Goal: Task Accomplishment & Management: Use online tool/utility

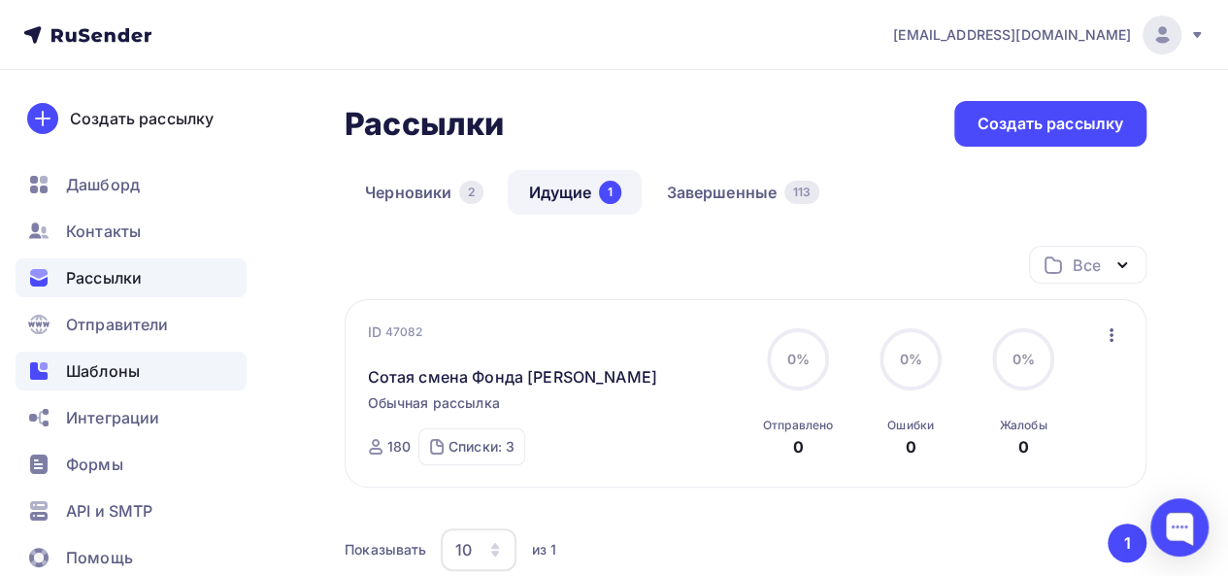
click at [95, 371] on span "Шаблоны" at bounding box center [103, 370] width 74 height 23
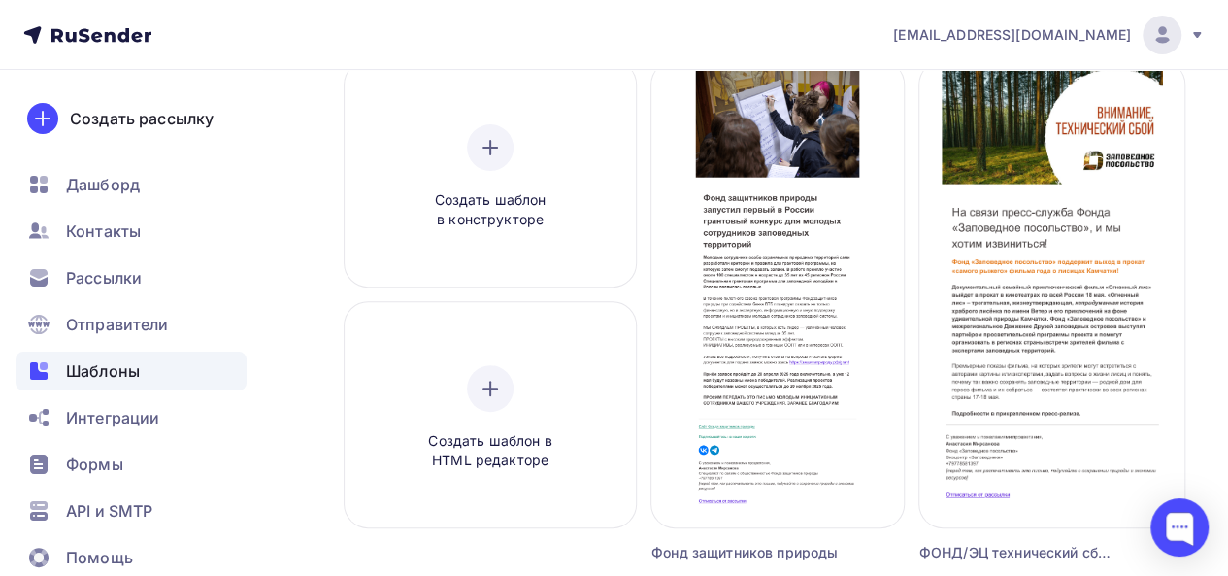
scroll to position [183, 0]
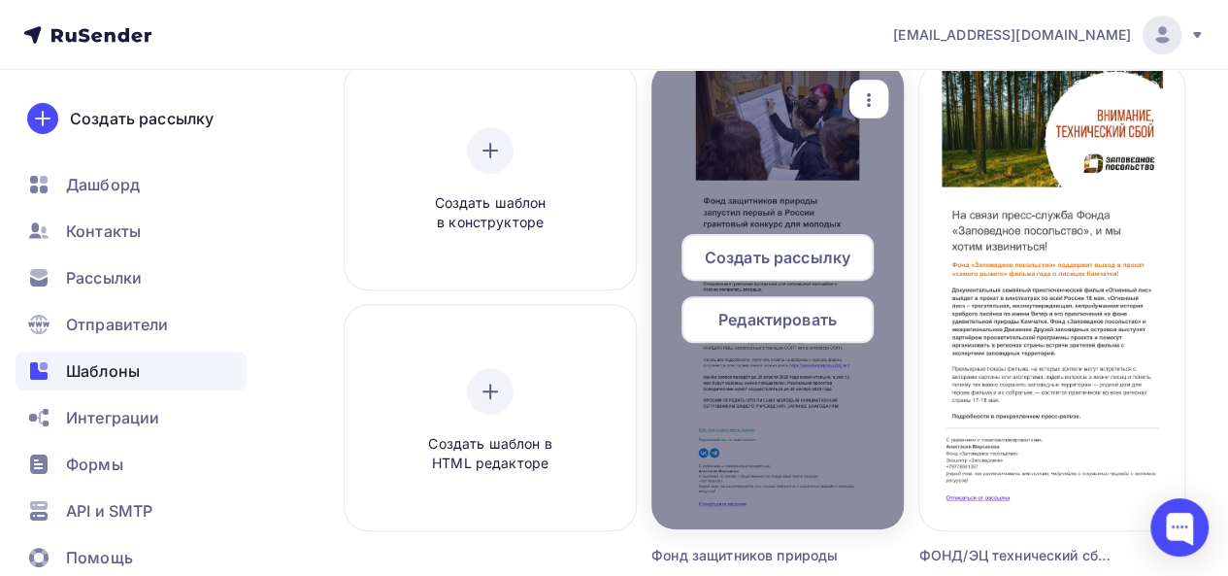
click at [755, 258] on span "Создать рассылку" at bounding box center [778, 257] width 146 height 23
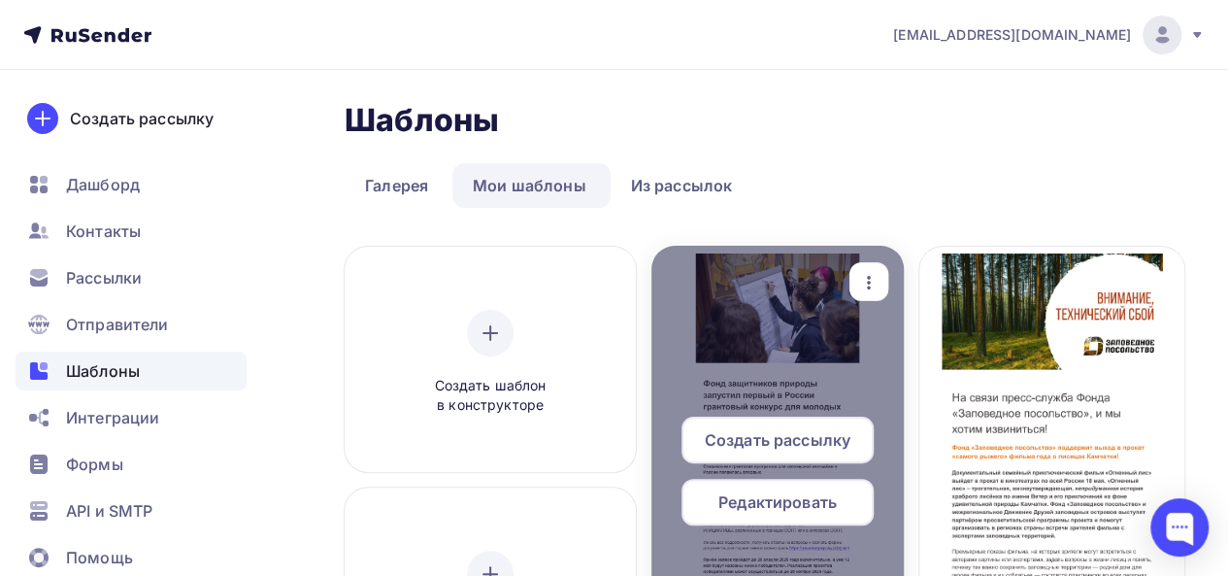
click at [755, 442] on span "Создать рассылку" at bounding box center [778, 439] width 146 height 23
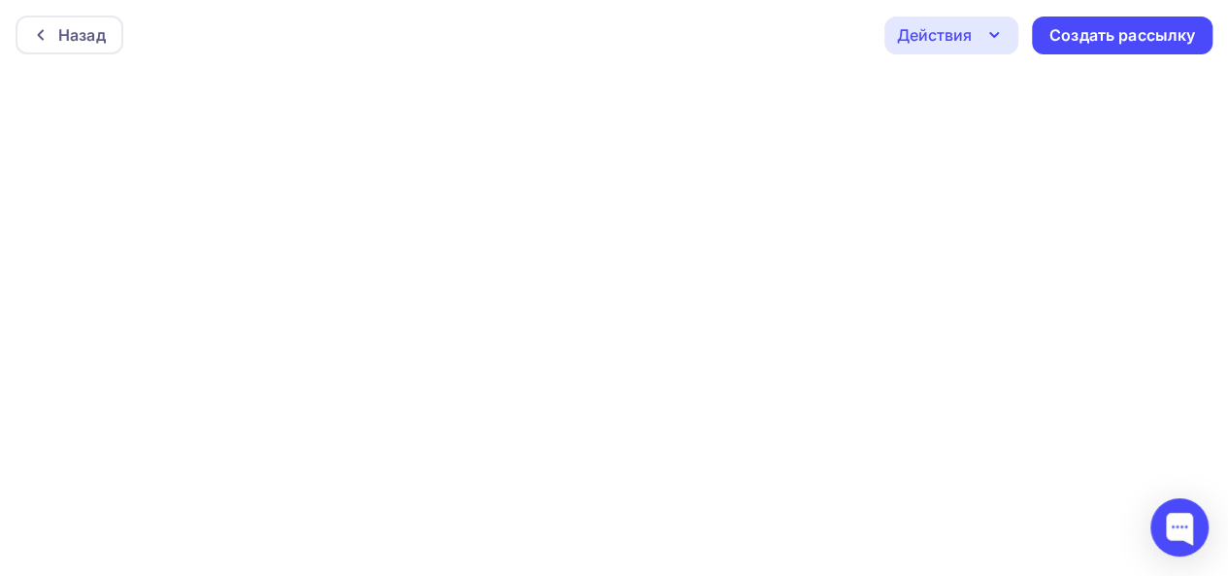
click at [994, 34] on icon "button" at bounding box center [994, 34] width 23 height 23
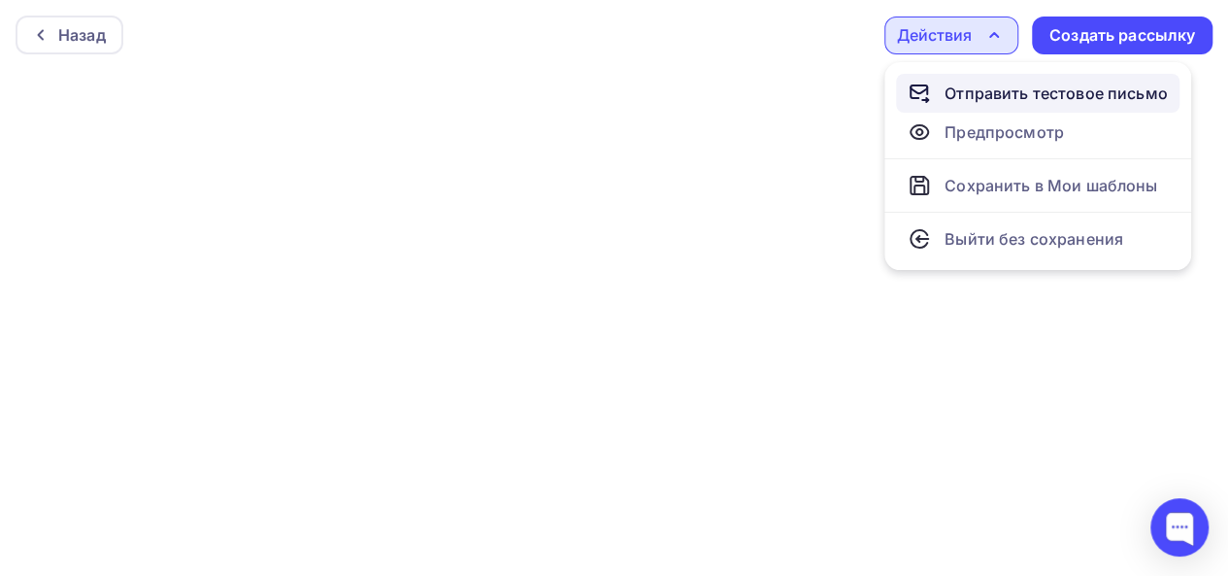
click at [972, 86] on div "Отправить тестовое письмо" at bounding box center [1056, 93] width 223 height 23
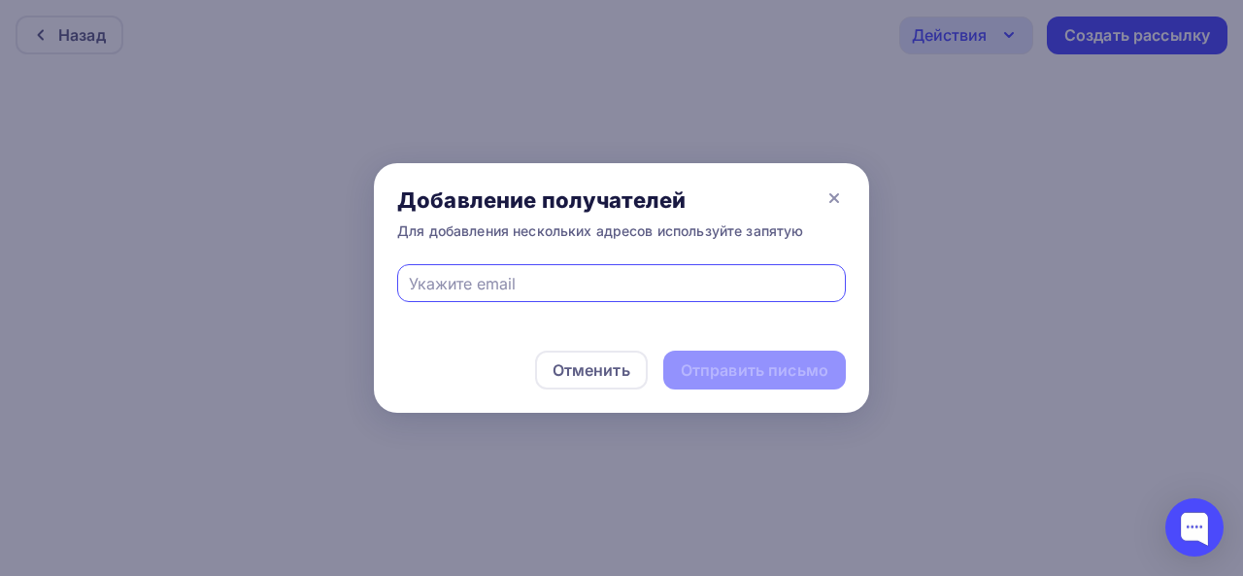
click at [441, 287] on input "text" at bounding box center [622, 283] width 426 height 23
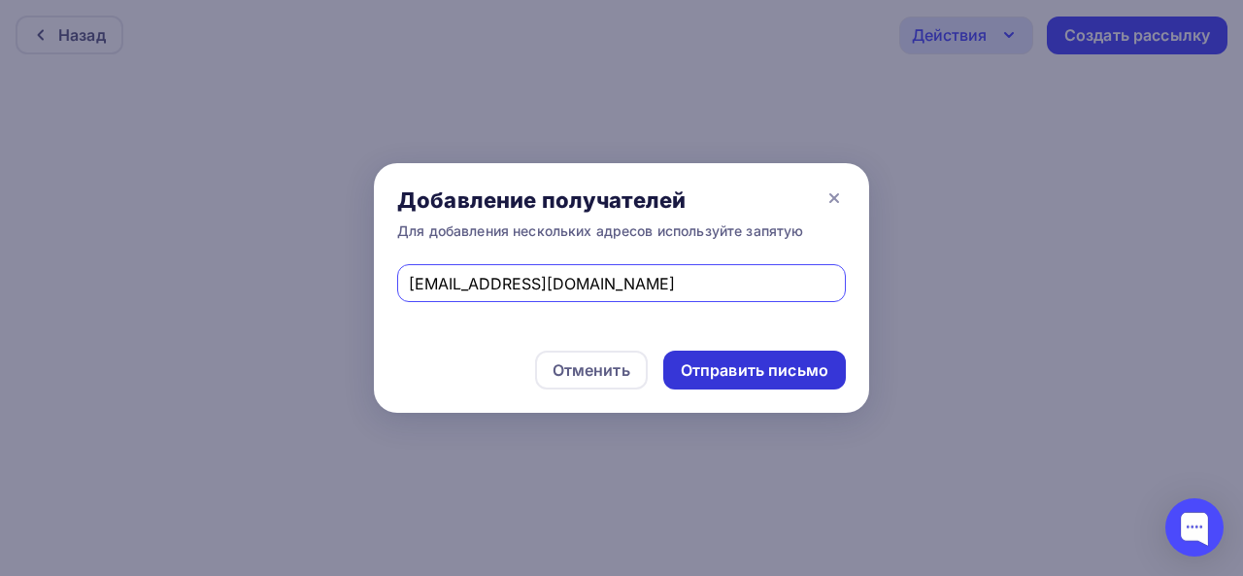
type input "pr@zaprirodu.fund"
click at [712, 365] on div "Отправить письмо" at bounding box center [755, 370] width 148 height 22
